Goal: Find specific page/section: Find specific page/section

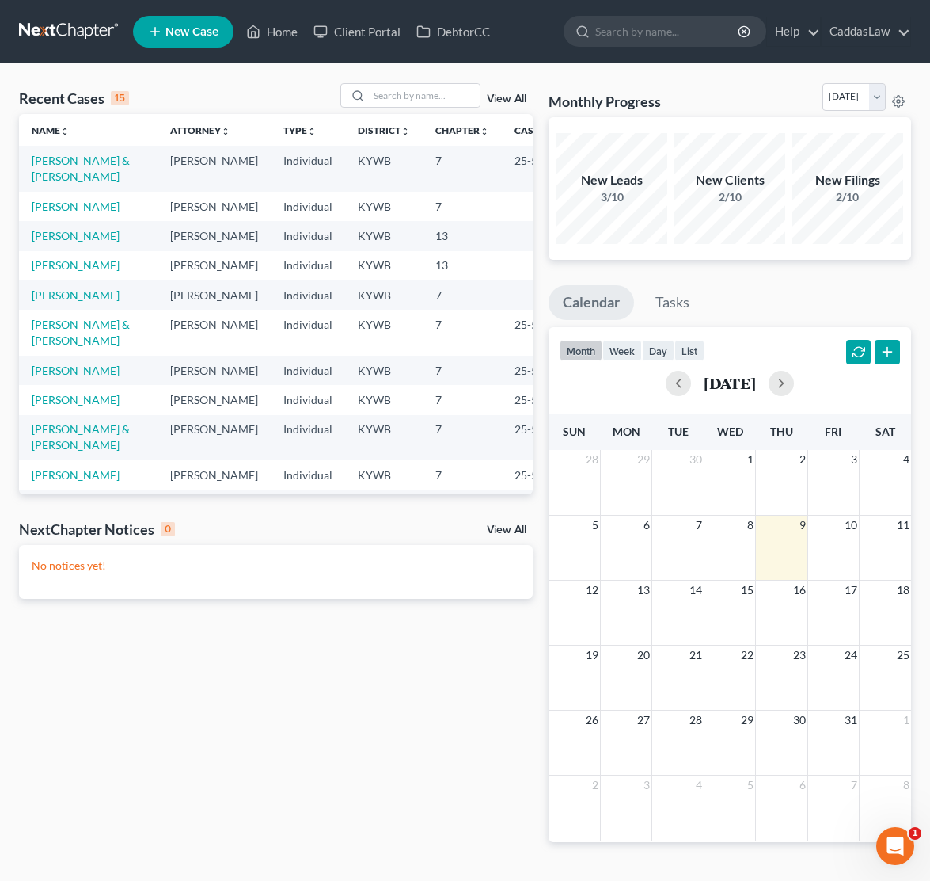
click at [80, 206] on link "[PERSON_NAME]" at bounding box center [76, 206] width 88 height 13
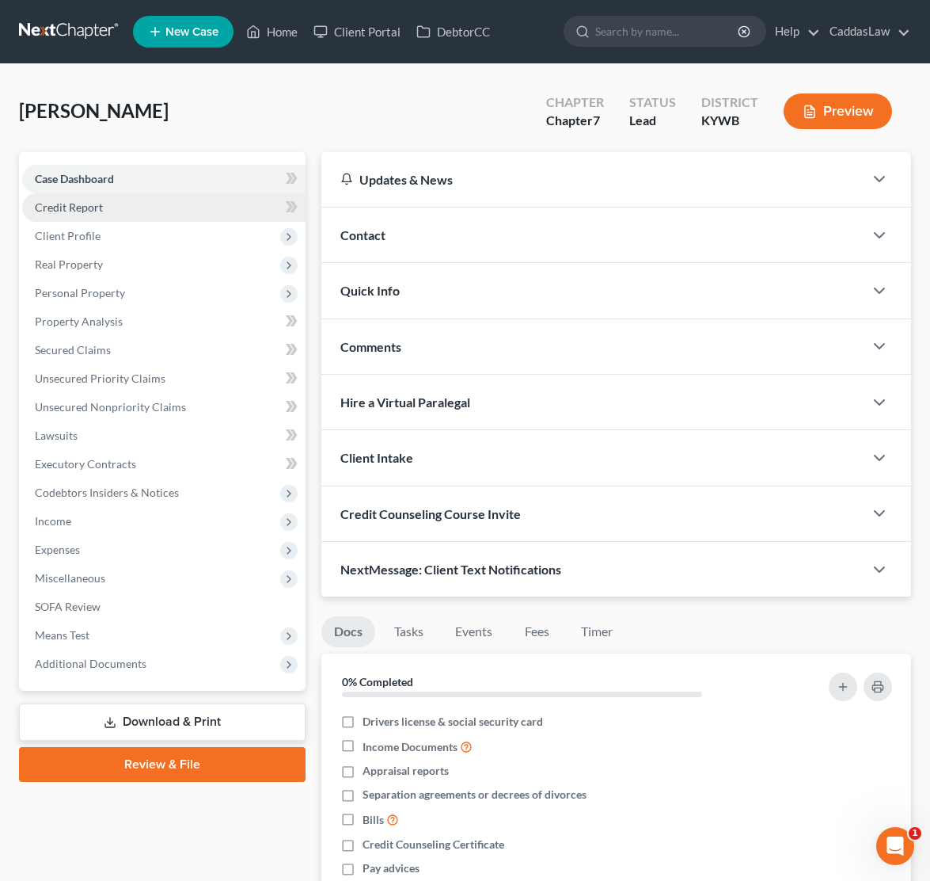
click at [74, 207] on span "Credit Report" at bounding box center [69, 206] width 68 height 13
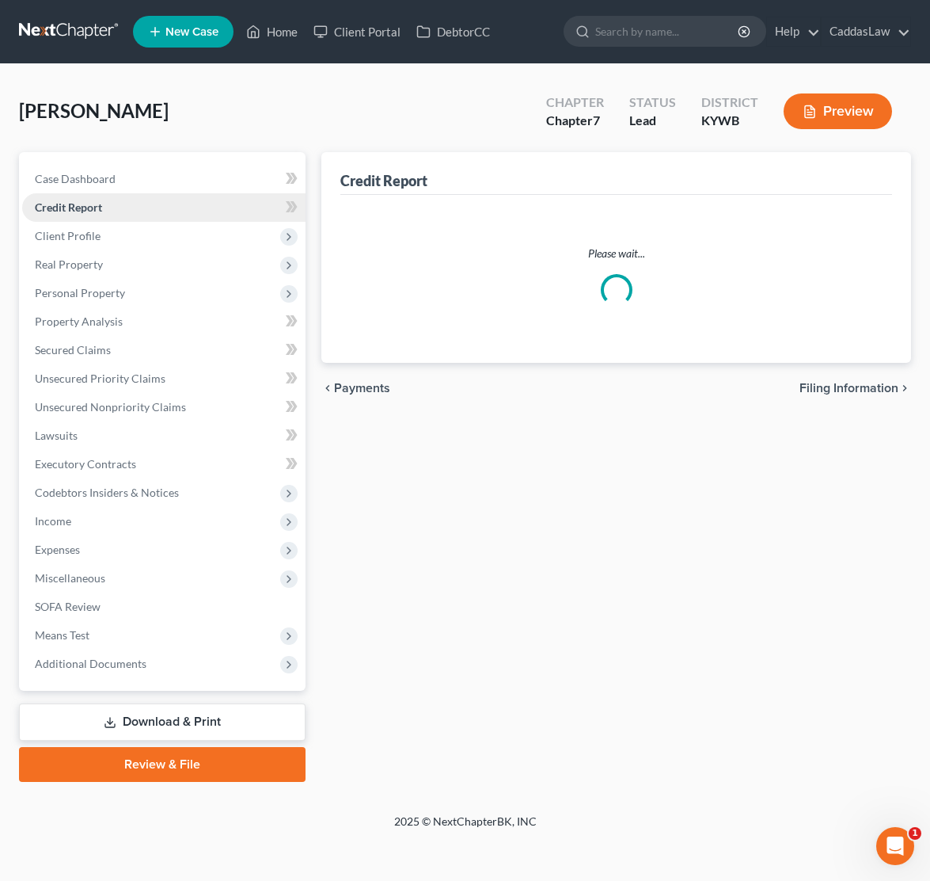
click at [74, 207] on span "Credit Report" at bounding box center [68, 206] width 67 height 13
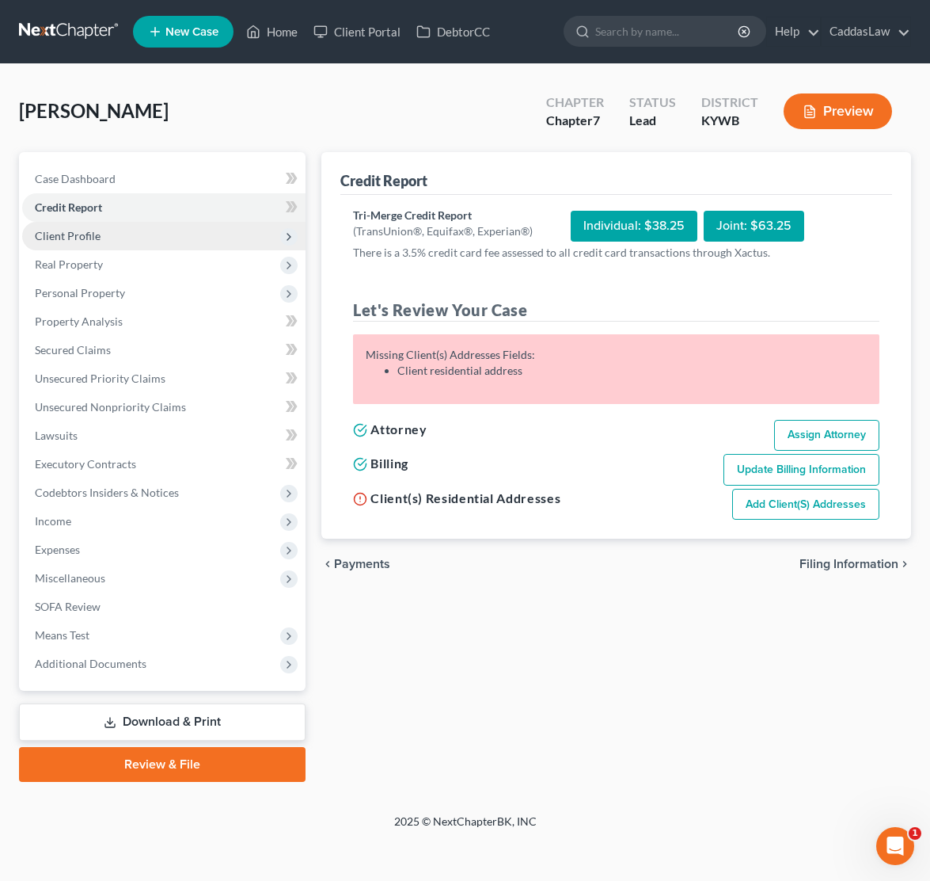
click at [64, 231] on span "Client Profile" at bounding box center [68, 235] width 66 height 13
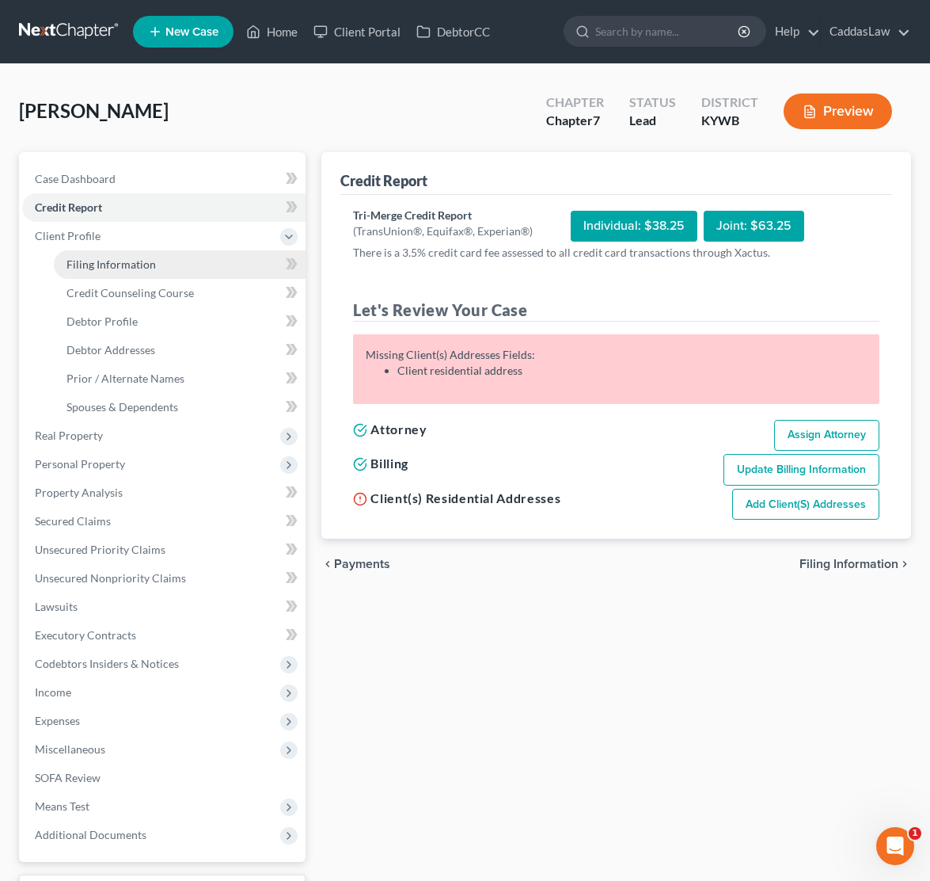
click at [85, 267] on span "Filing Information" at bounding box center [111, 263] width 89 height 13
select select "1"
select select "0"
select select "33"
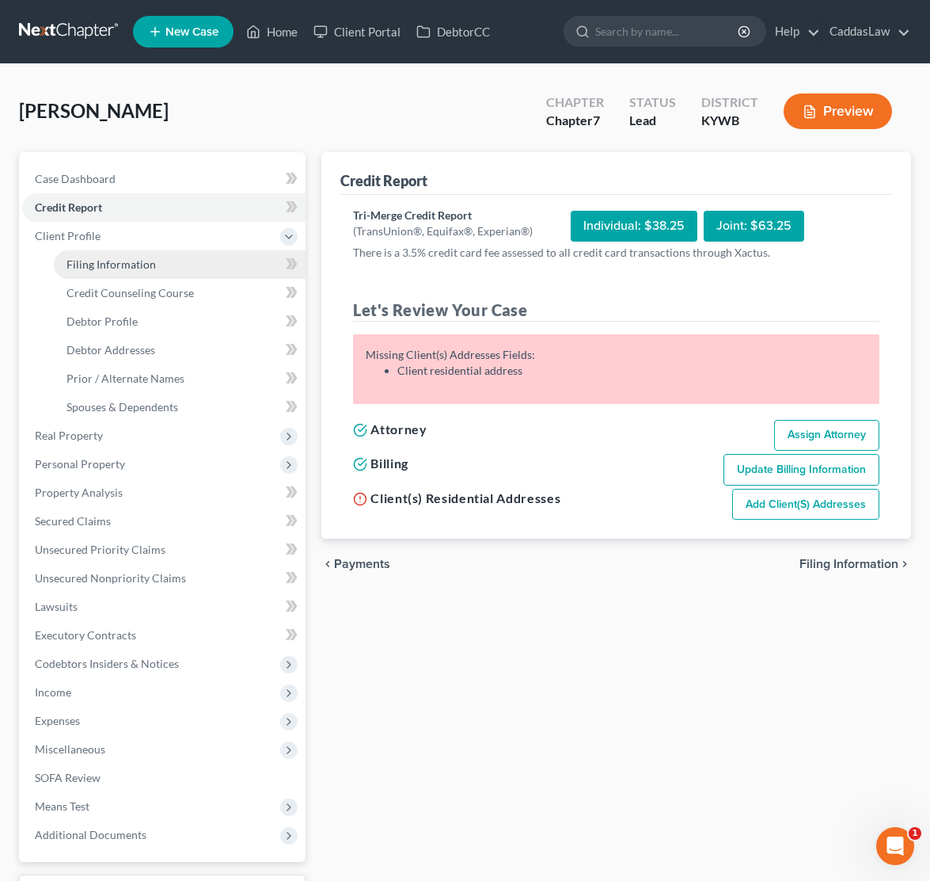
select select "0"
select select "18"
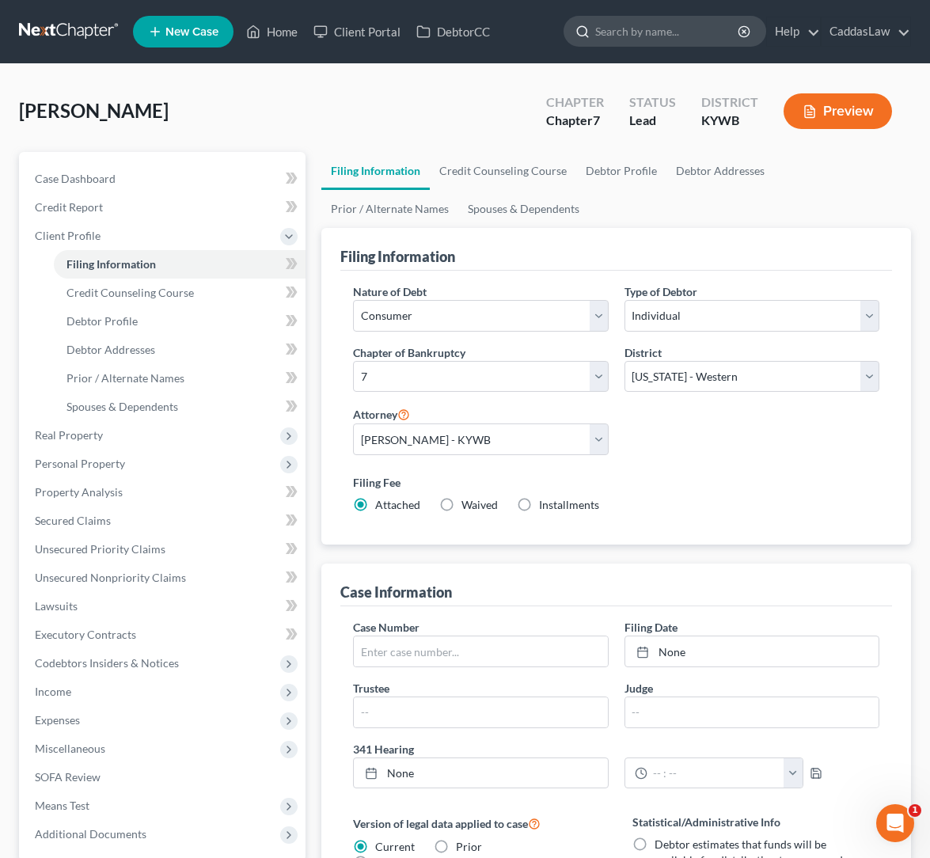
click at [648, 30] on input "search" at bounding box center [667, 31] width 145 height 29
type input "[PERSON_NAME]"
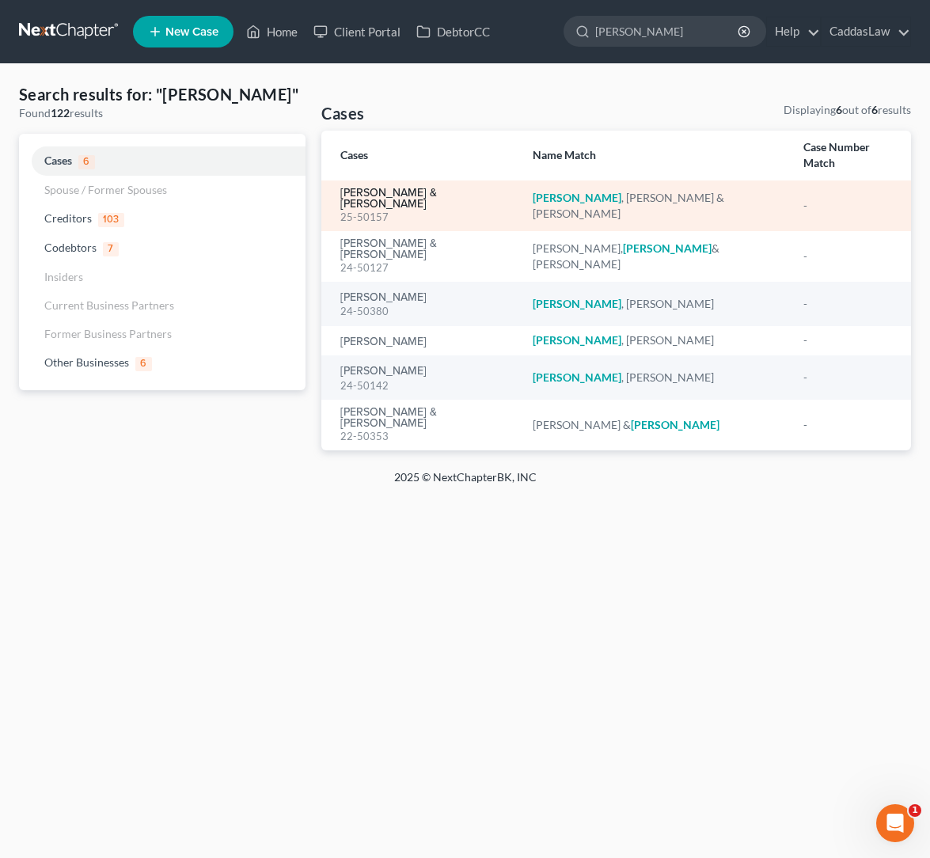
click at [382, 188] on link "[PERSON_NAME] & [PERSON_NAME]" at bounding box center [424, 199] width 166 height 22
select select "6"
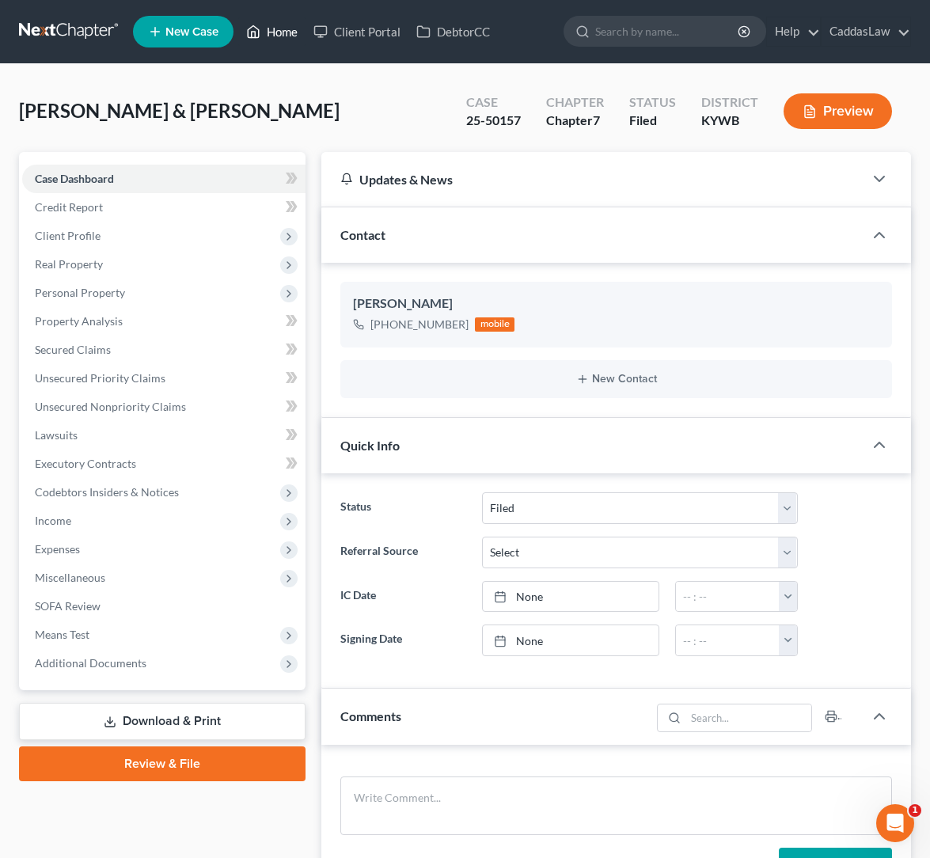
click at [253, 27] on icon at bounding box center [254, 32] width 11 height 12
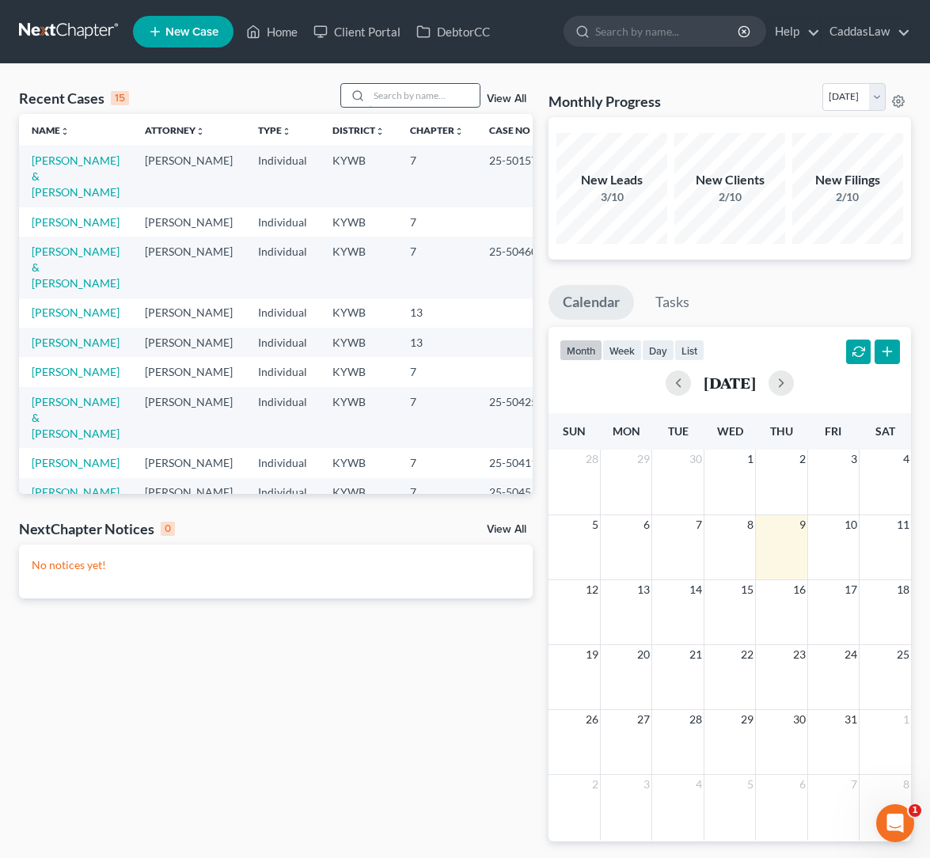
click at [392, 93] on input "search" at bounding box center [424, 95] width 111 height 23
click at [62, 268] on link "[PERSON_NAME] & [PERSON_NAME]" at bounding box center [76, 267] width 88 height 45
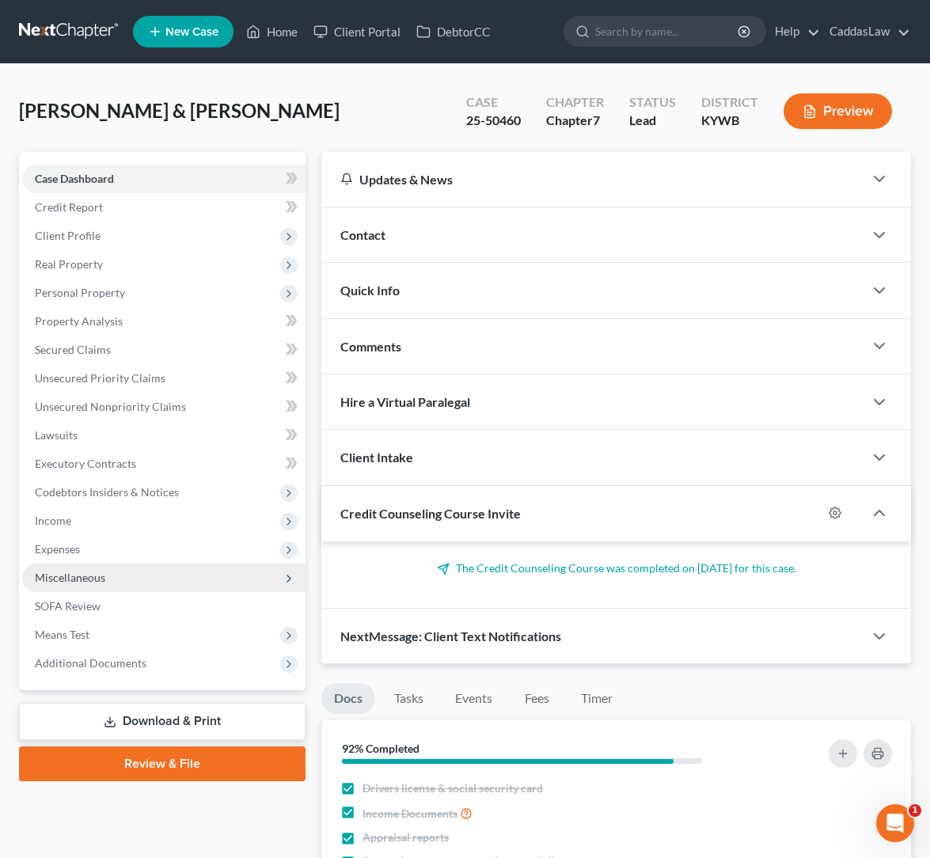
click at [91, 577] on span "Miscellaneous" at bounding box center [70, 577] width 70 height 13
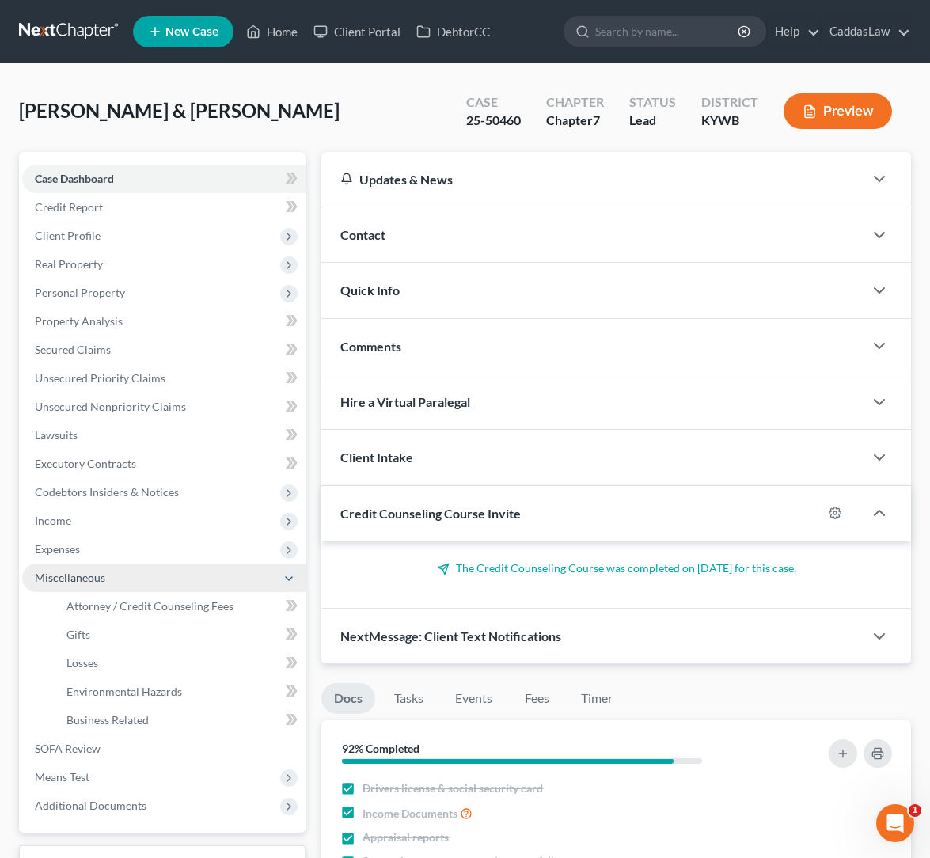
click at [85, 579] on span "Miscellaneous" at bounding box center [70, 577] width 70 height 13
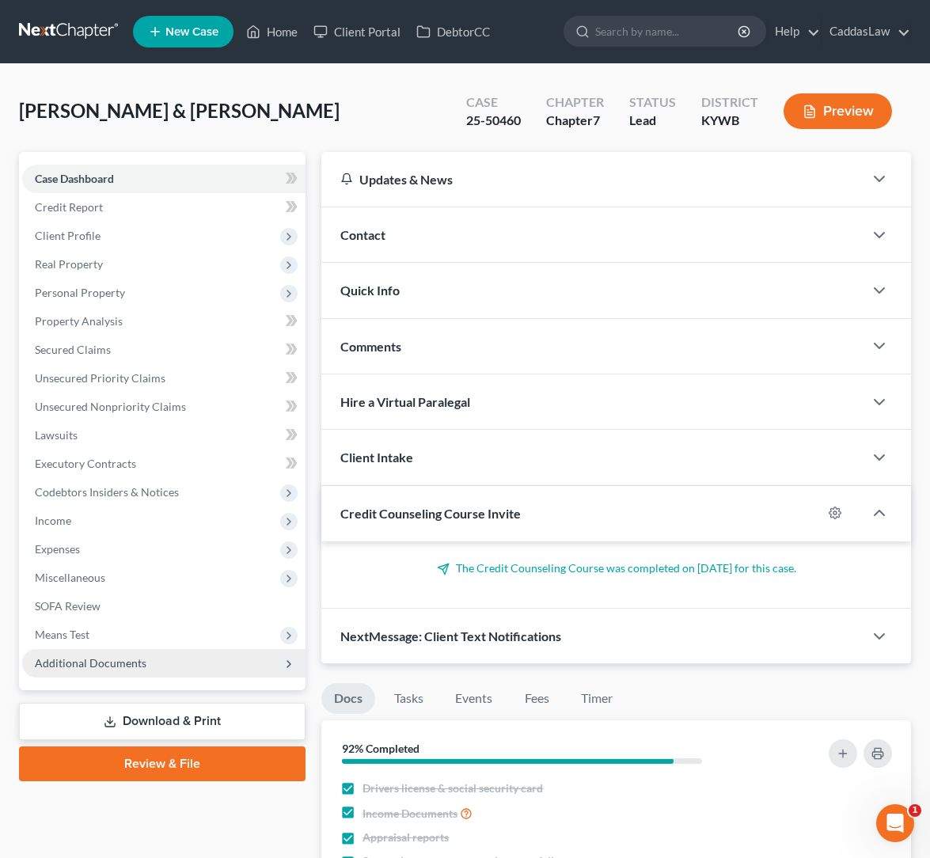
click at [107, 664] on span "Additional Documents" at bounding box center [91, 662] width 112 height 13
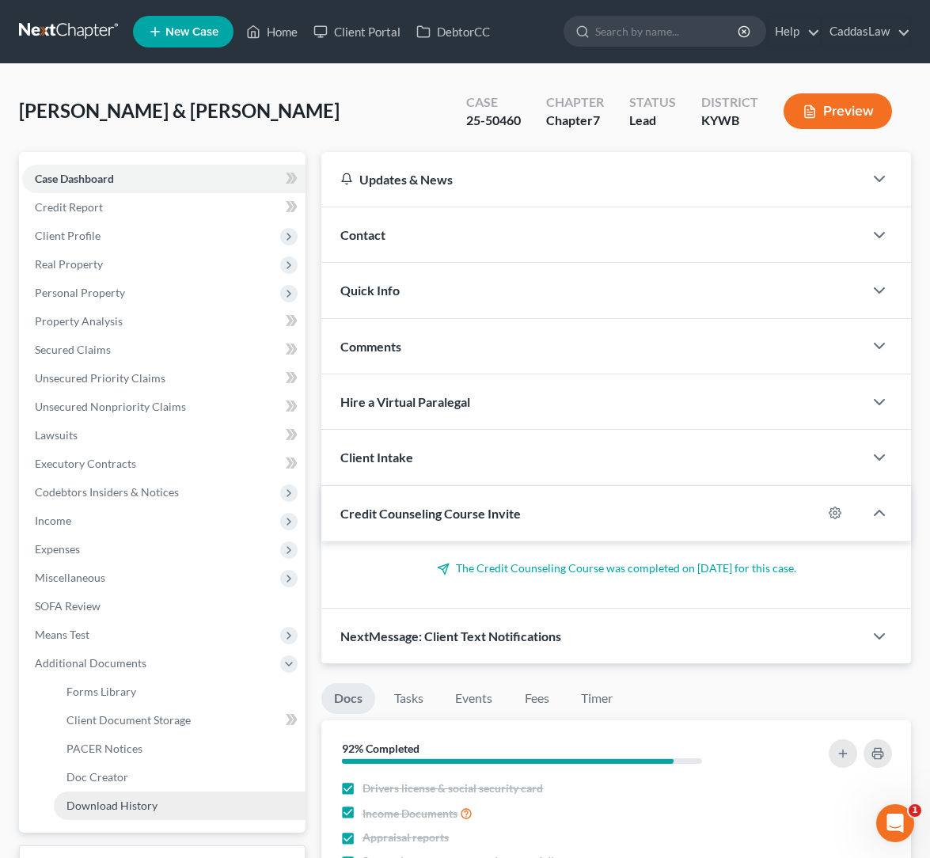
click at [90, 800] on span "Download History" at bounding box center [112, 805] width 91 height 13
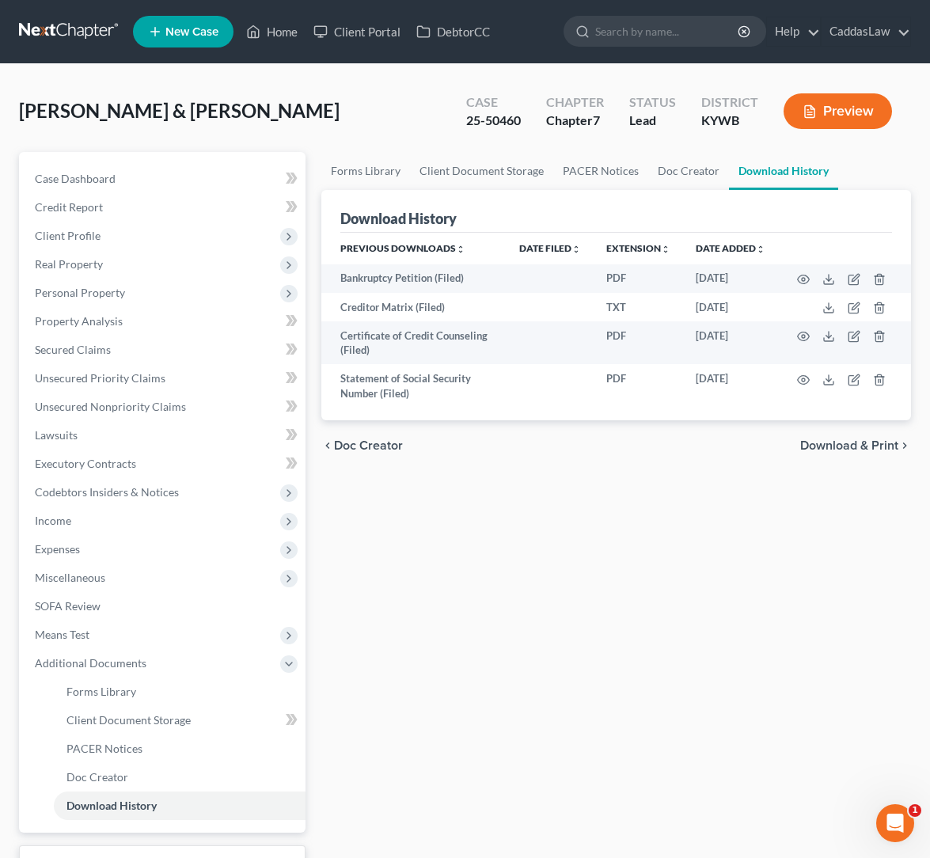
click at [839, 105] on button "Preview" at bounding box center [838, 111] width 108 height 36
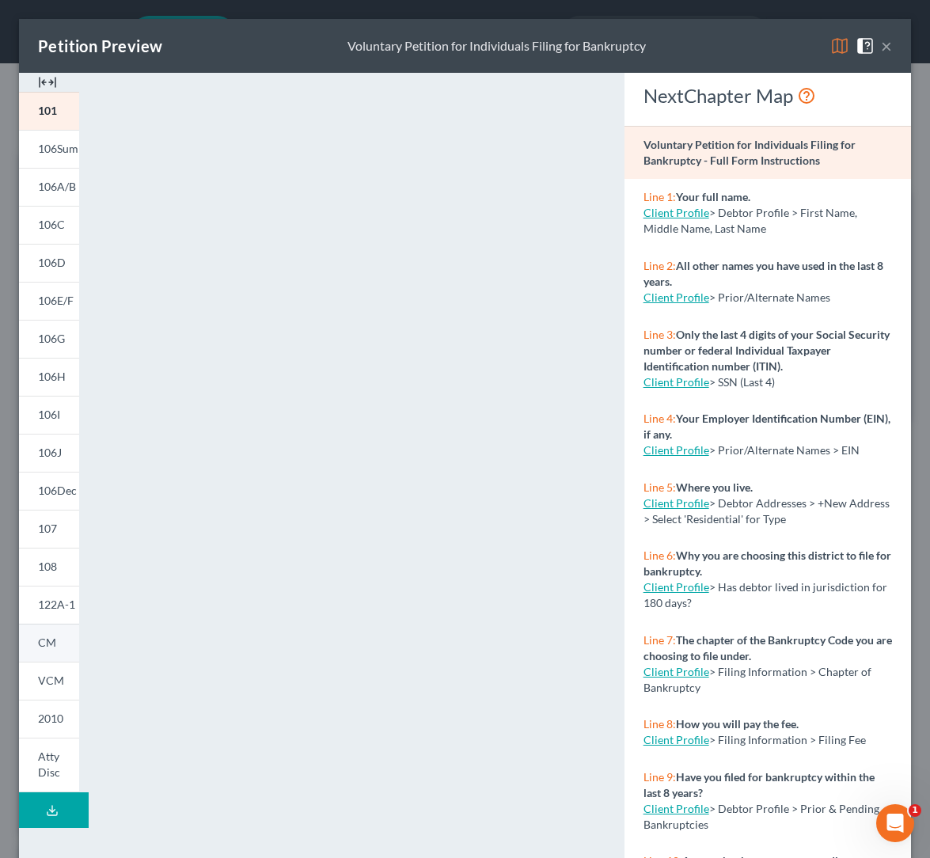
click at [62, 636] on link "CM" at bounding box center [49, 643] width 60 height 38
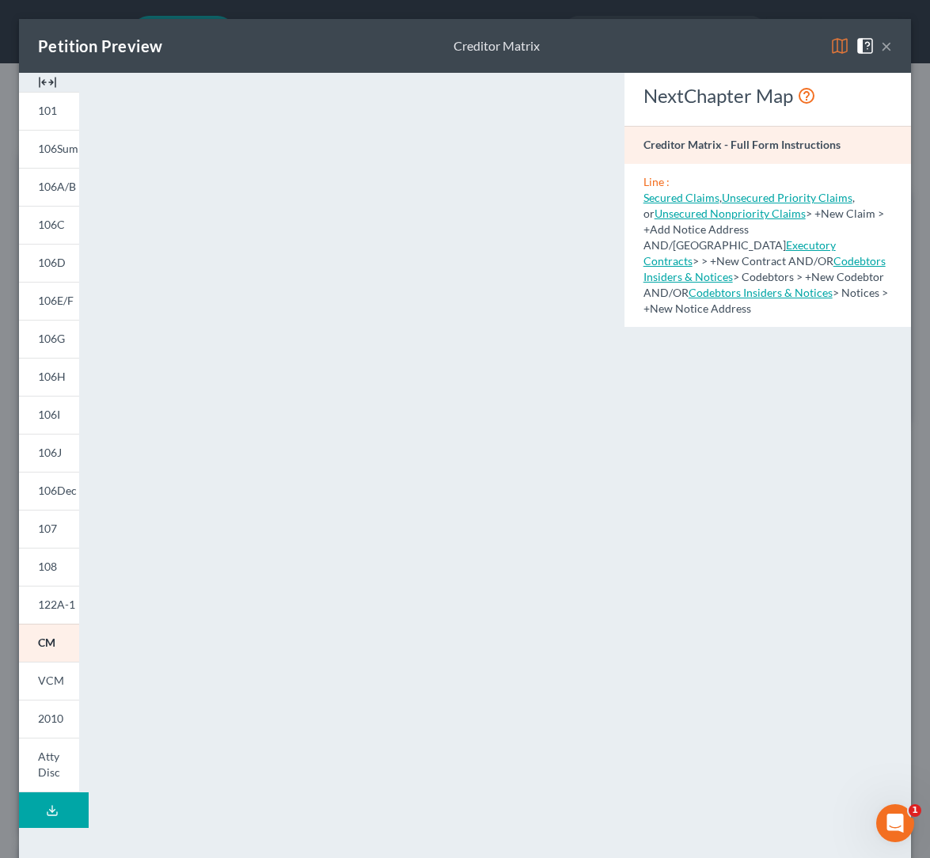
click at [886, 48] on button "×" at bounding box center [886, 45] width 11 height 19
